Goal: Information Seeking & Learning: Learn about a topic

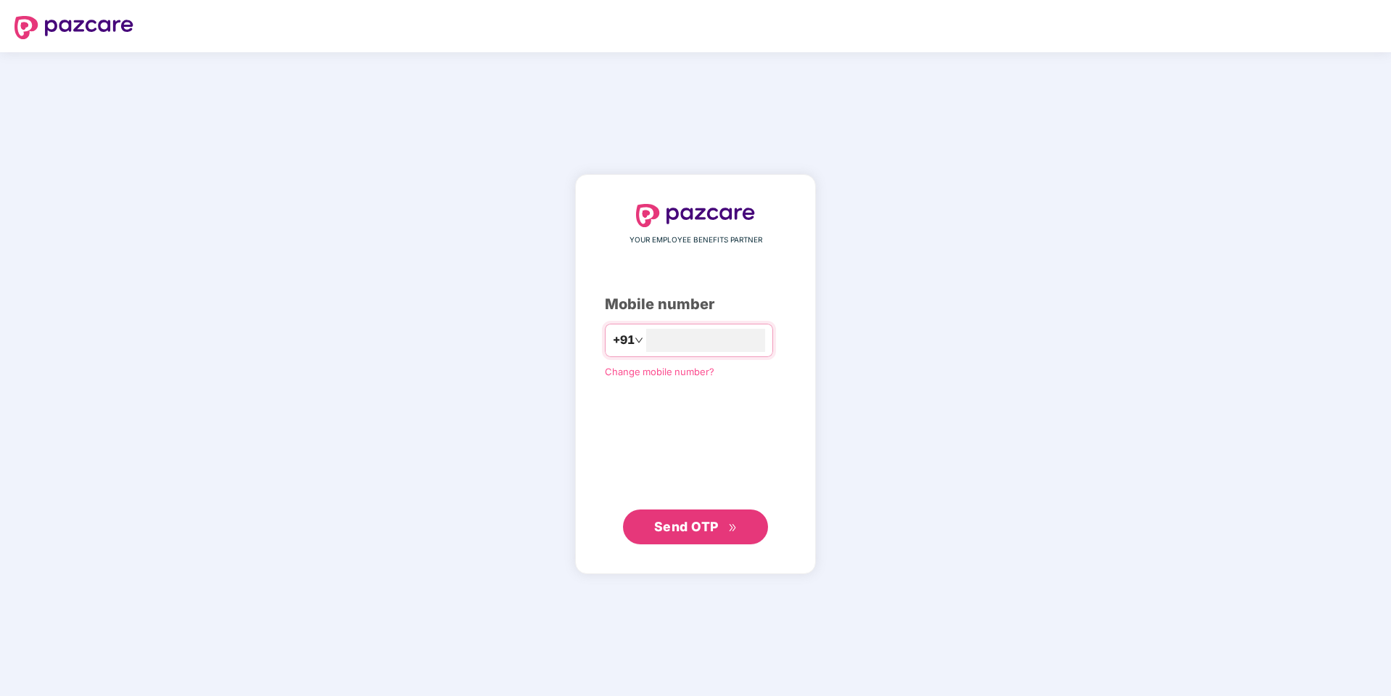
type input "**********"
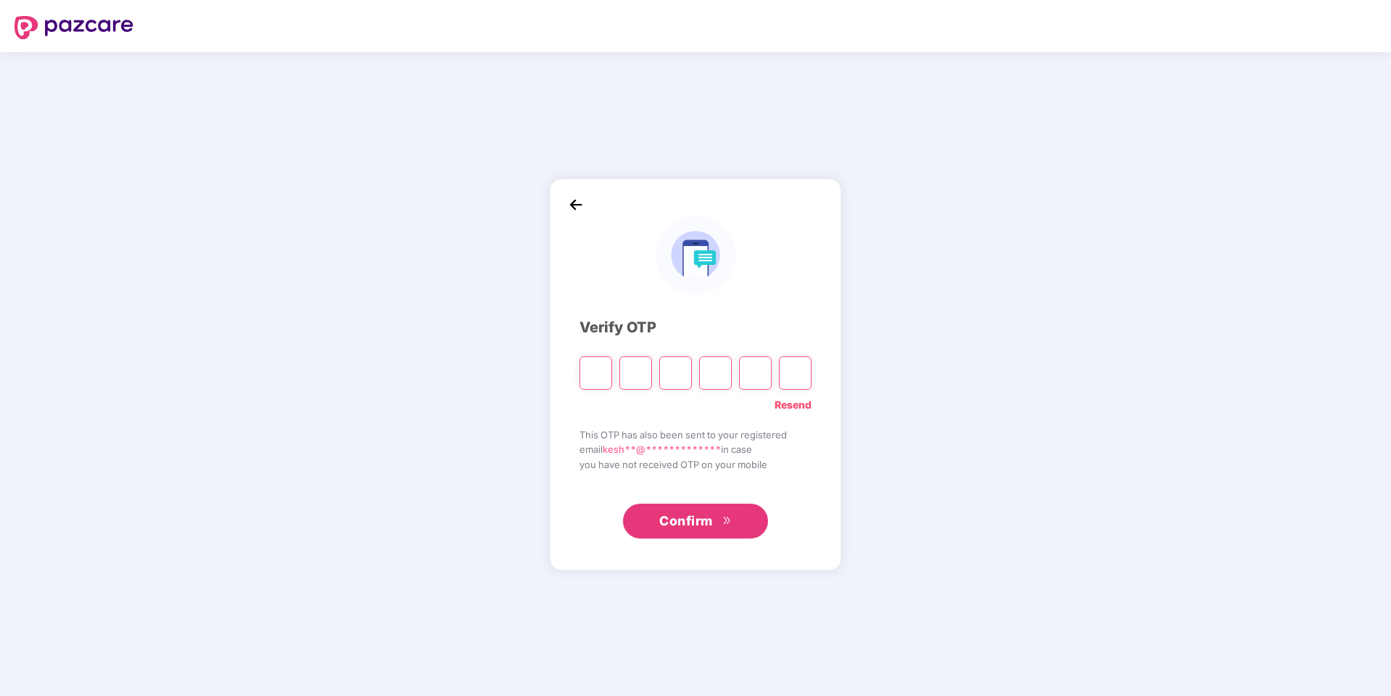
type input "*"
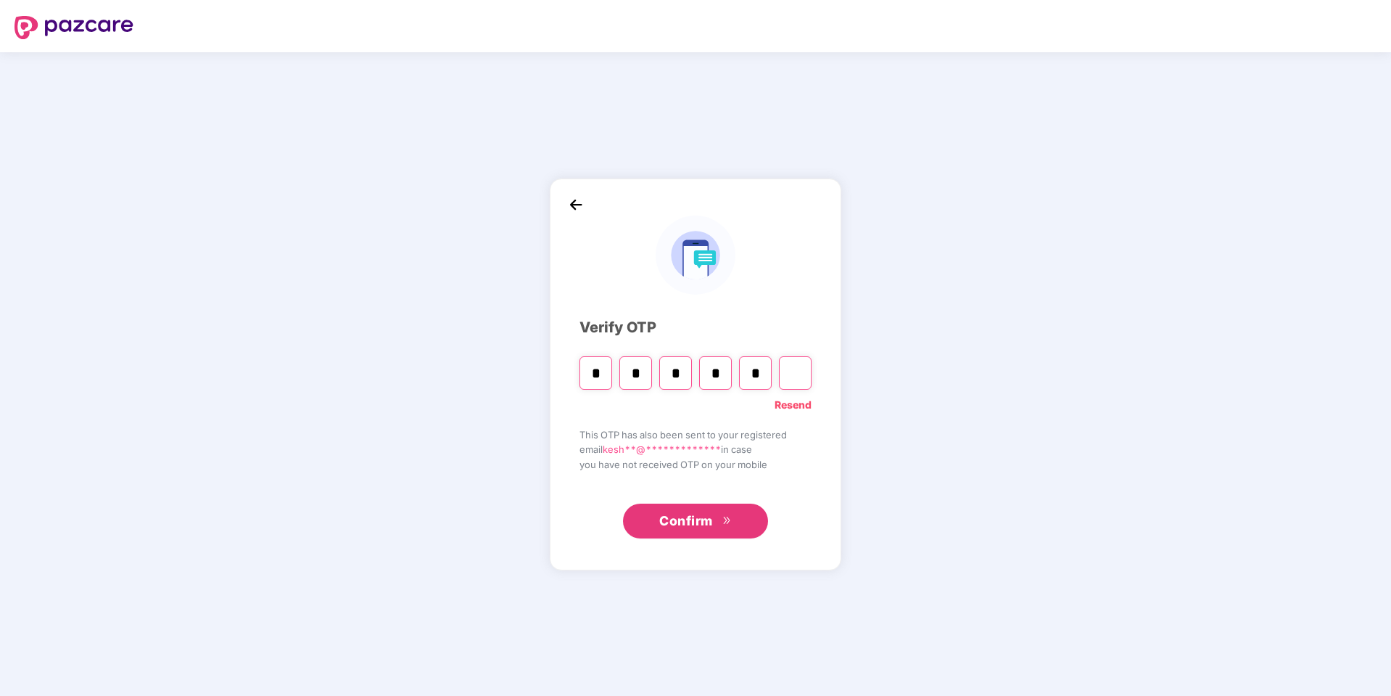
type input "*"
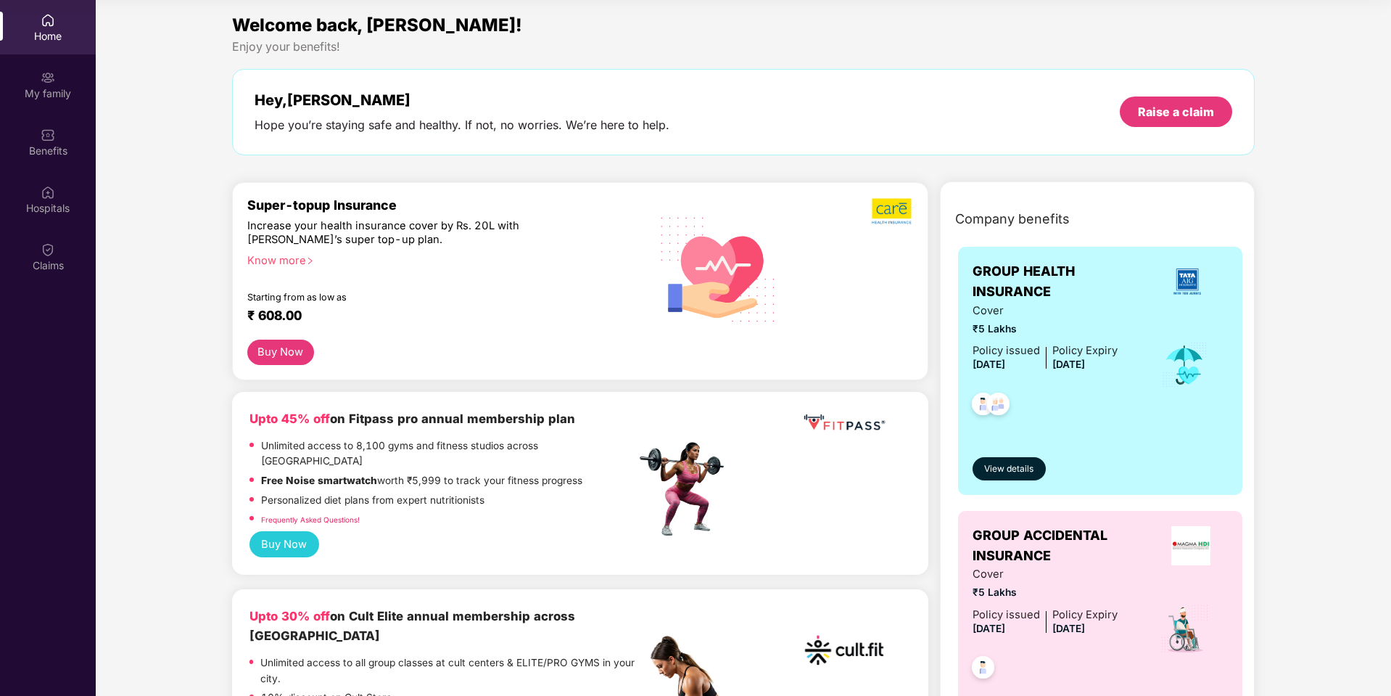
click at [284, 358] on button "Buy Now" at bounding box center [280, 351] width 67 height 25
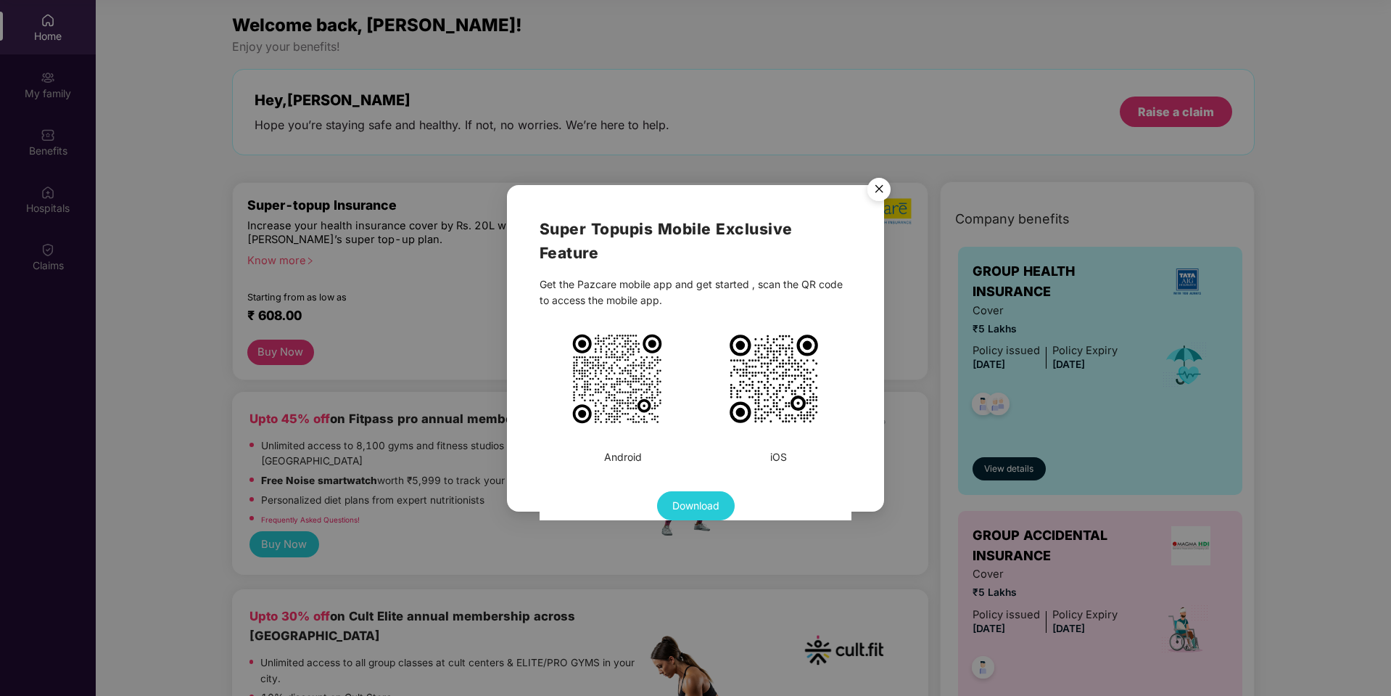
click at [876, 194] on img "Close" at bounding box center [879, 191] width 41 height 41
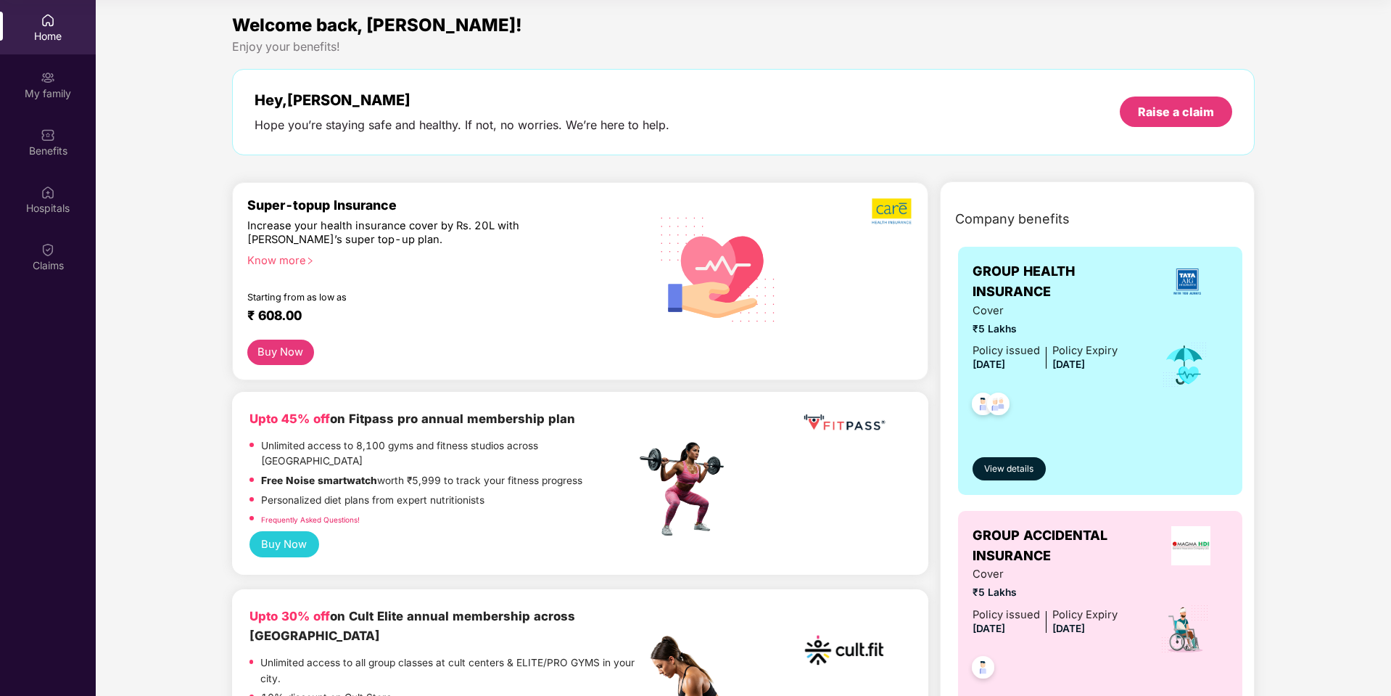
click at [289, 355] on button "Buy Now" at bounding box center [280, 351] width 67 height 25
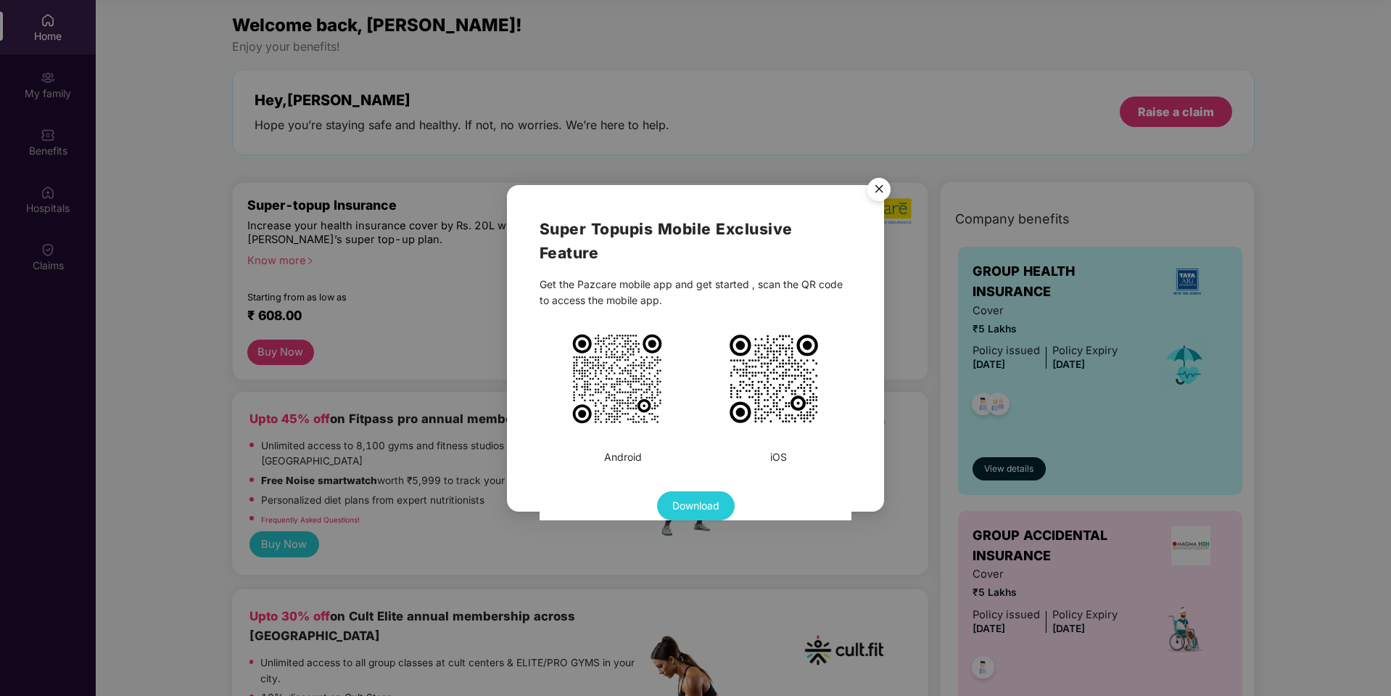
click at [875, 189] on img "Close" at bounding box center [879, 191] width 41 height 41
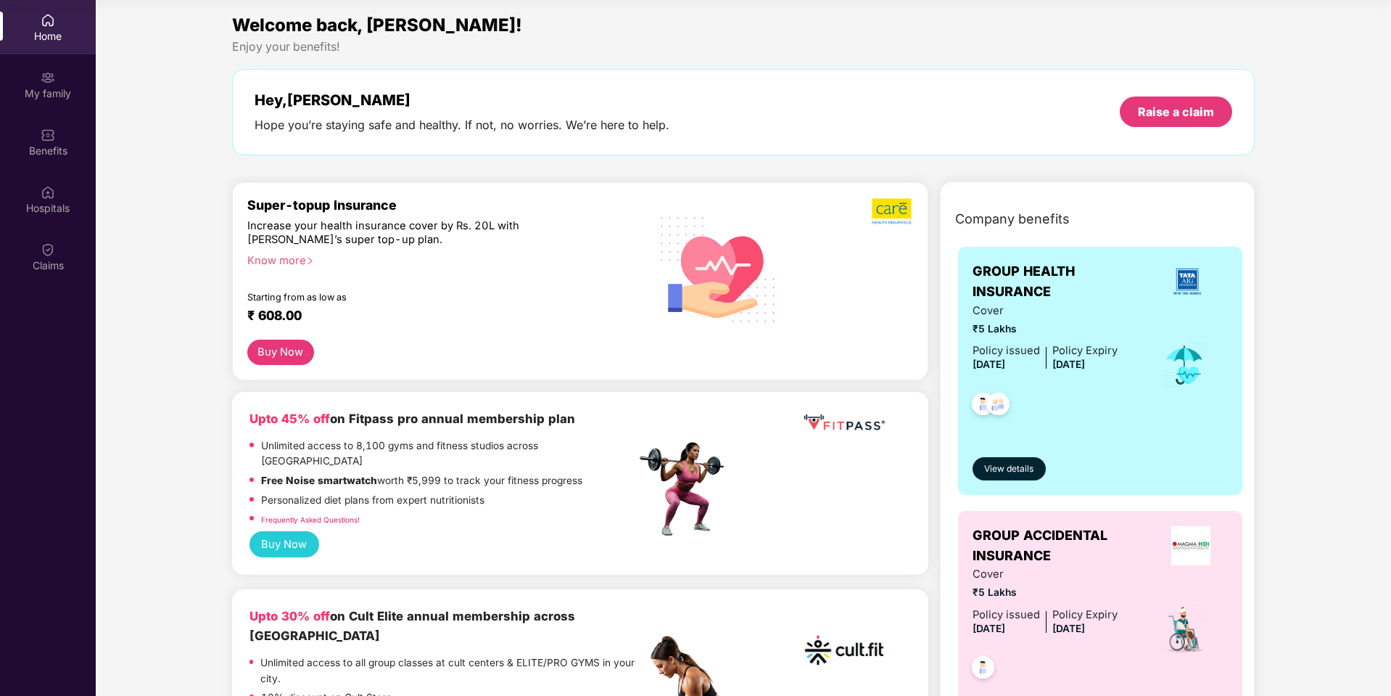
scroll to position [131, 0]
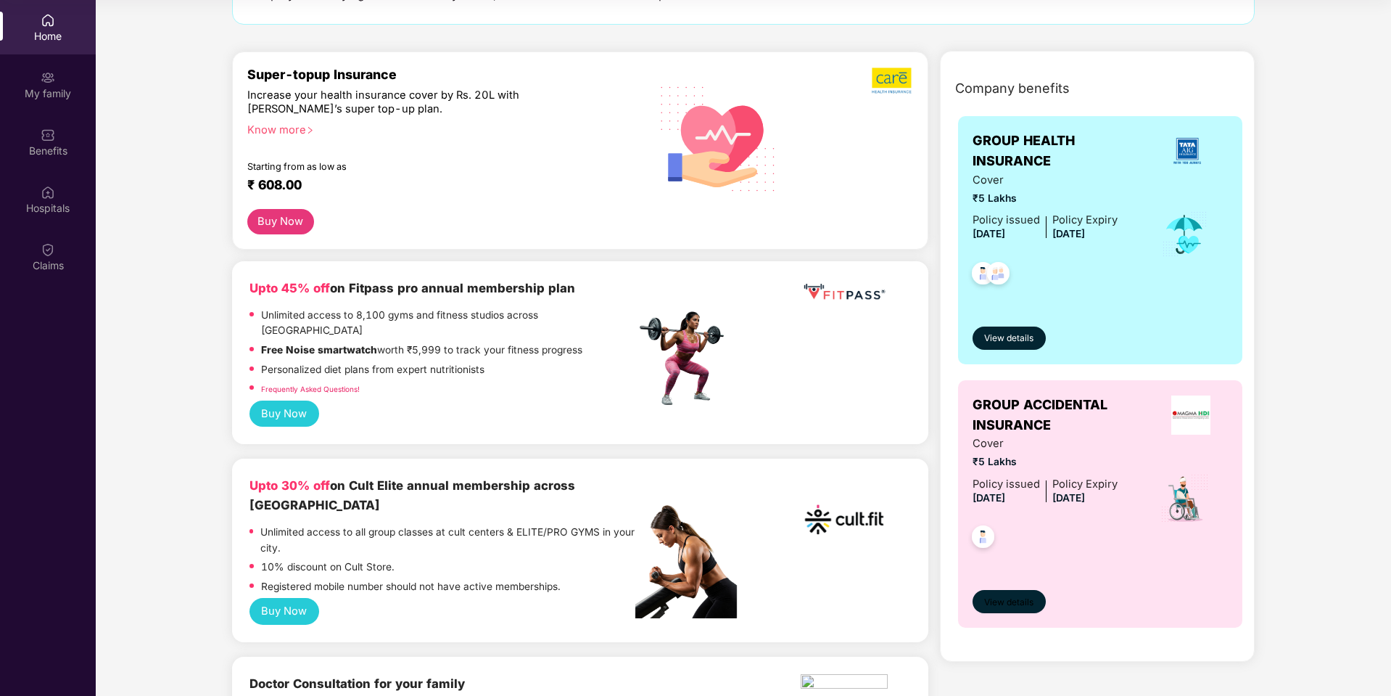
click at [998, 600] on span "View details" at bounding box center [1008, 602] width 49 height 14
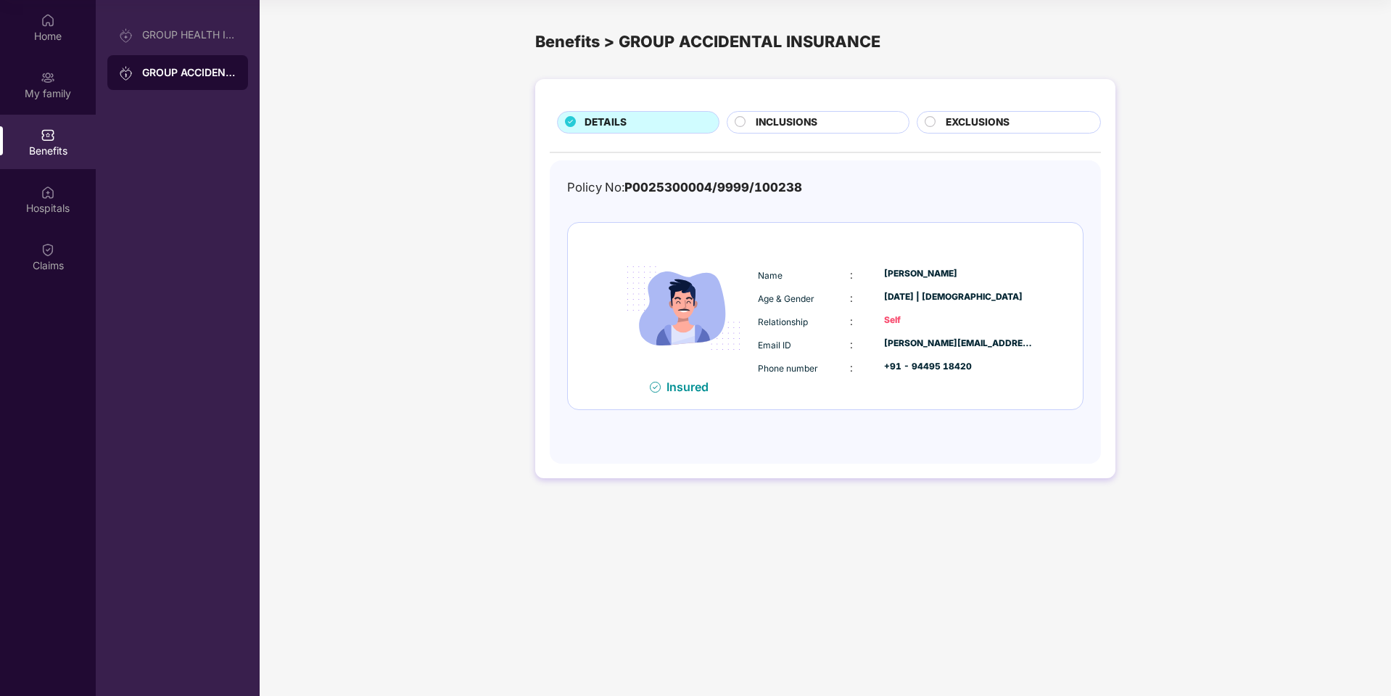
click at [799, 112] on div "INCLUSIONS" at bounding box center [818, 122] width 182 height 22
